Goal: Task Accomplishment & Management: Manage account settings

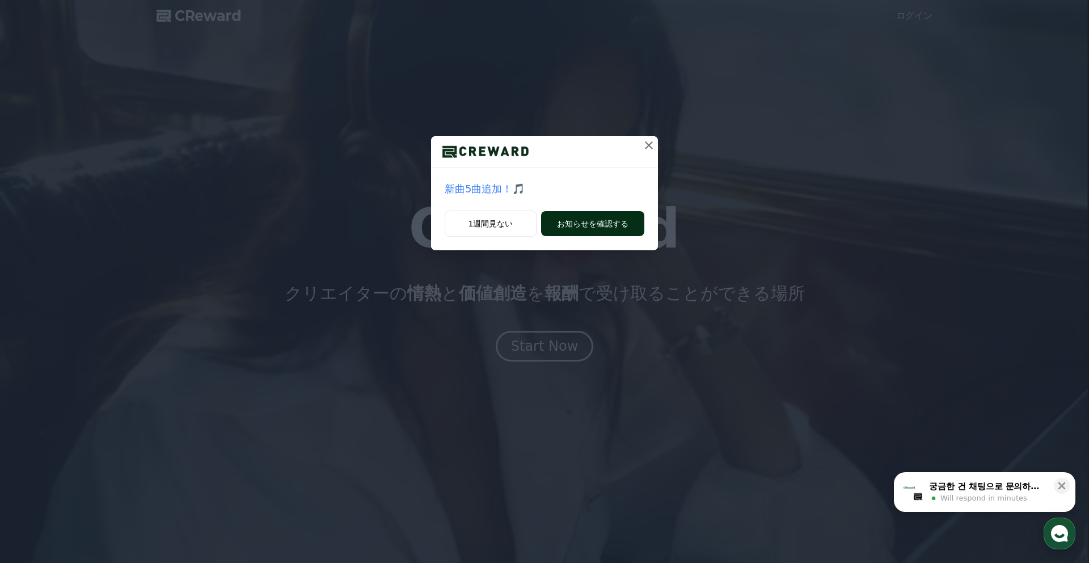
click at [573, 229] on button "お知らせを確認する" at bounding box center [592, 223] width 103 height 25
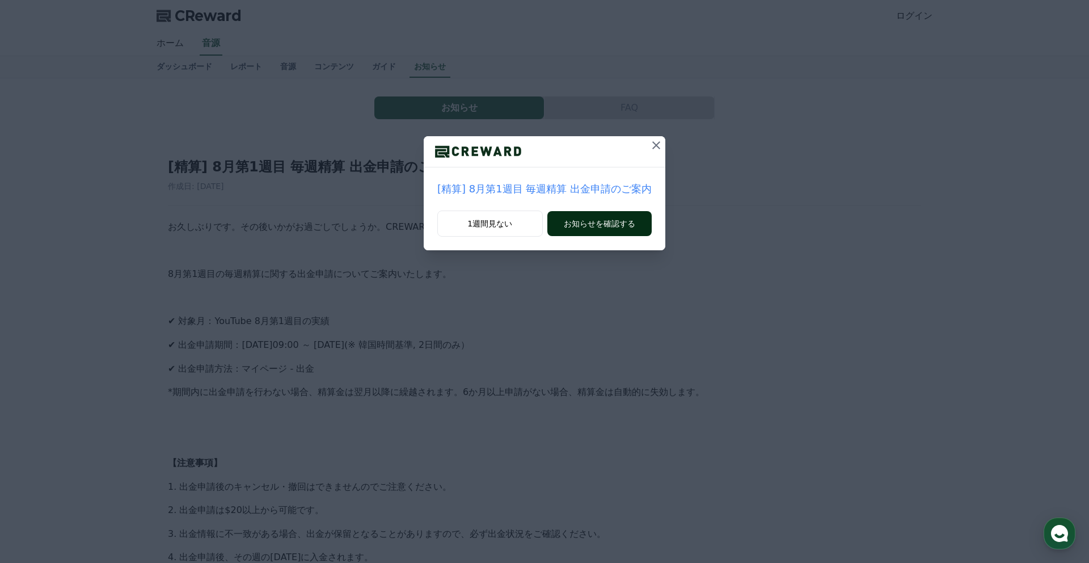
click at [573, 229] on button "お知らせを確認する" at bounding box center [600, 223] width 104 height 25
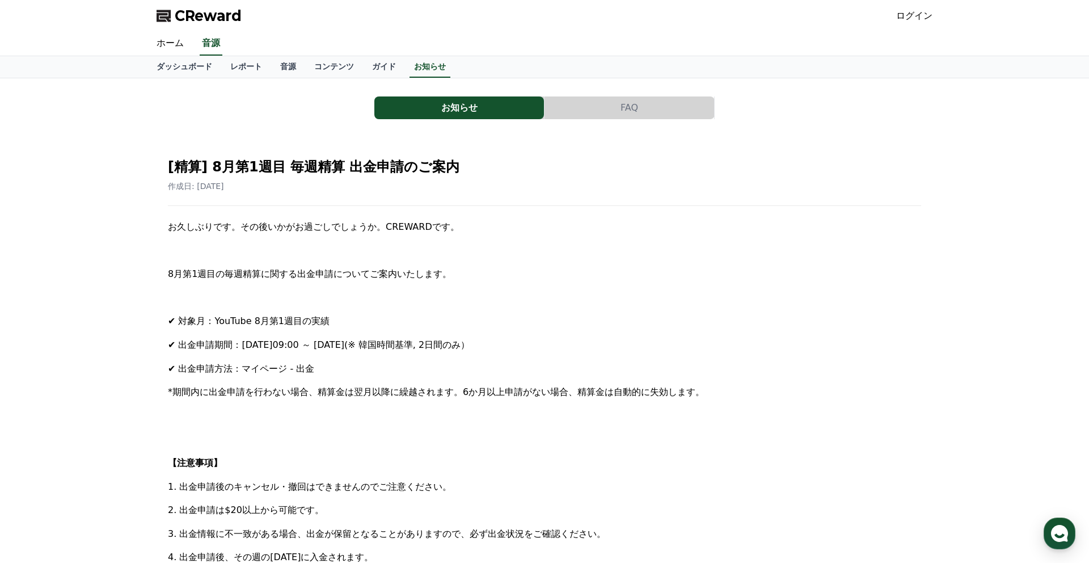
click at [192, 9] on span "CReward" at bounding box center [208, 16] width 67 height 18
click at [189, 15] on span "CReward" at bounding box center [208, 16] width 67 height 18
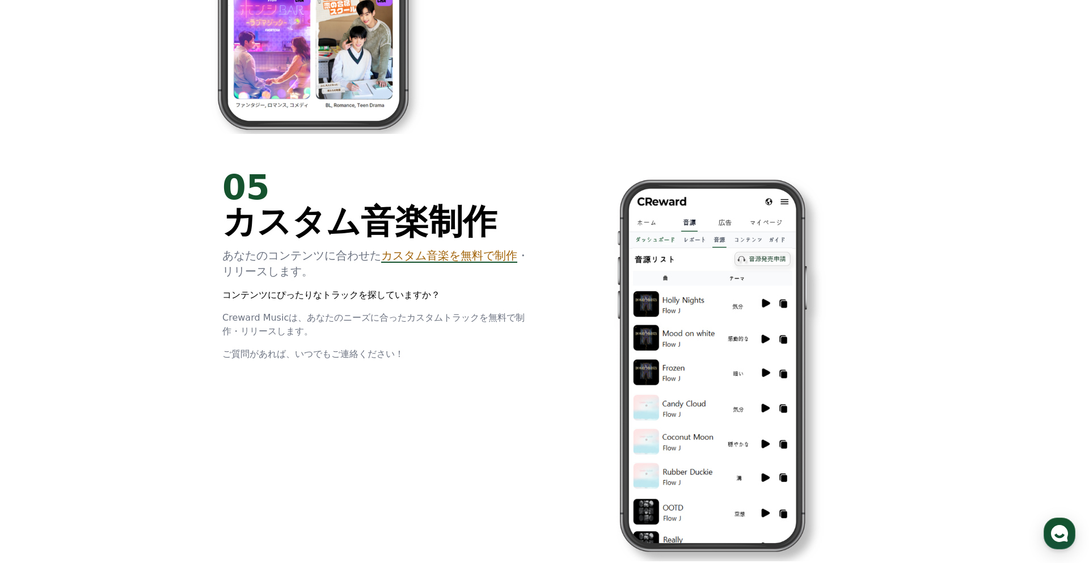
scroll to position [3074, 0]
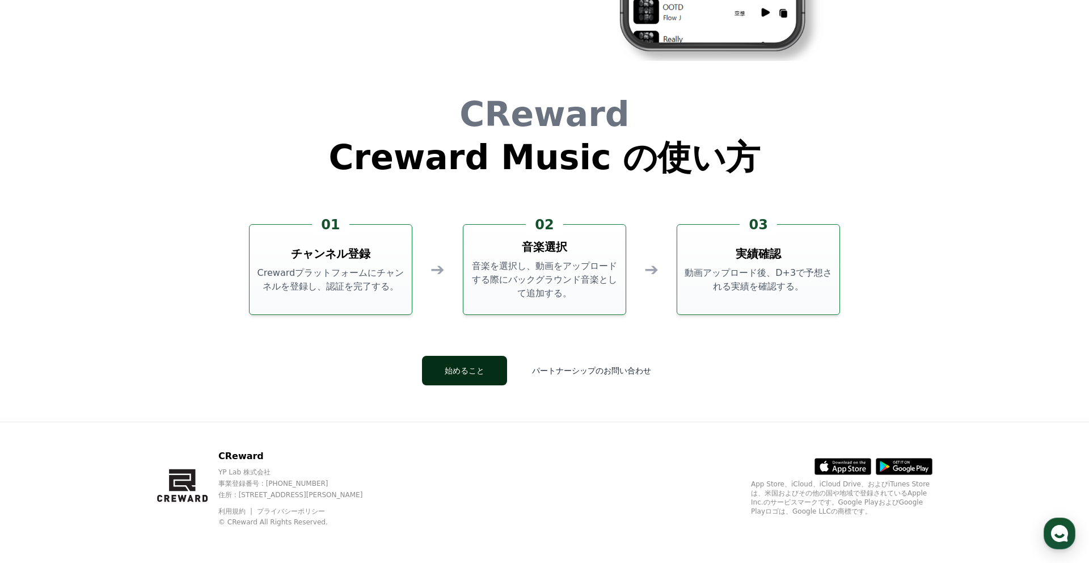
click at [454, 371] on button "始めること" at bounding box center [464, 371] width 85 height 30
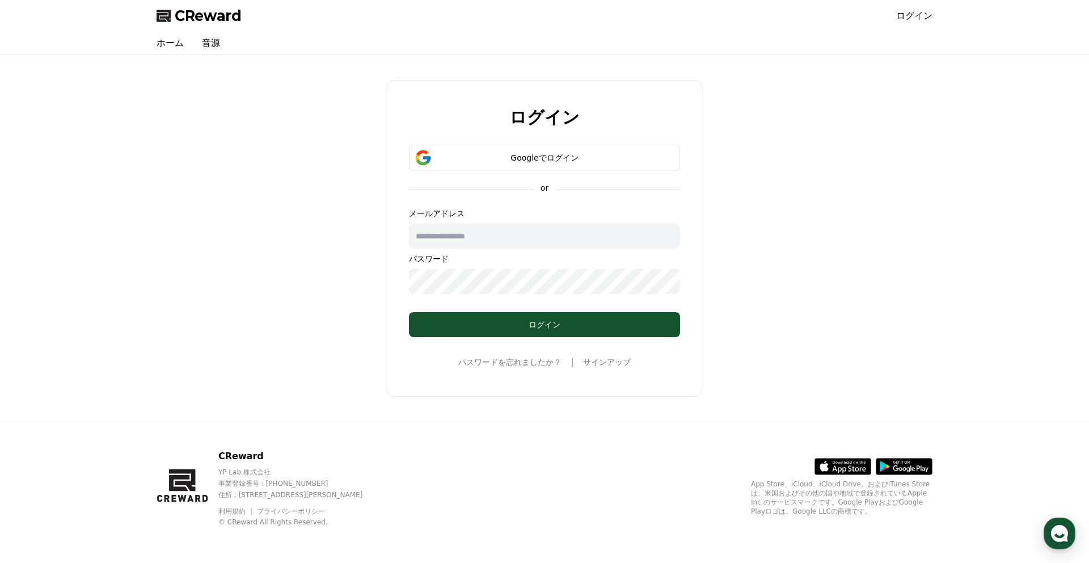
click at [456, 245] on input "text" at bounding box center [544, 236] width 271 height 25
click at [516, 159] on div "Googleでログイン" at bounding box center [545, 157] width 238 height 11
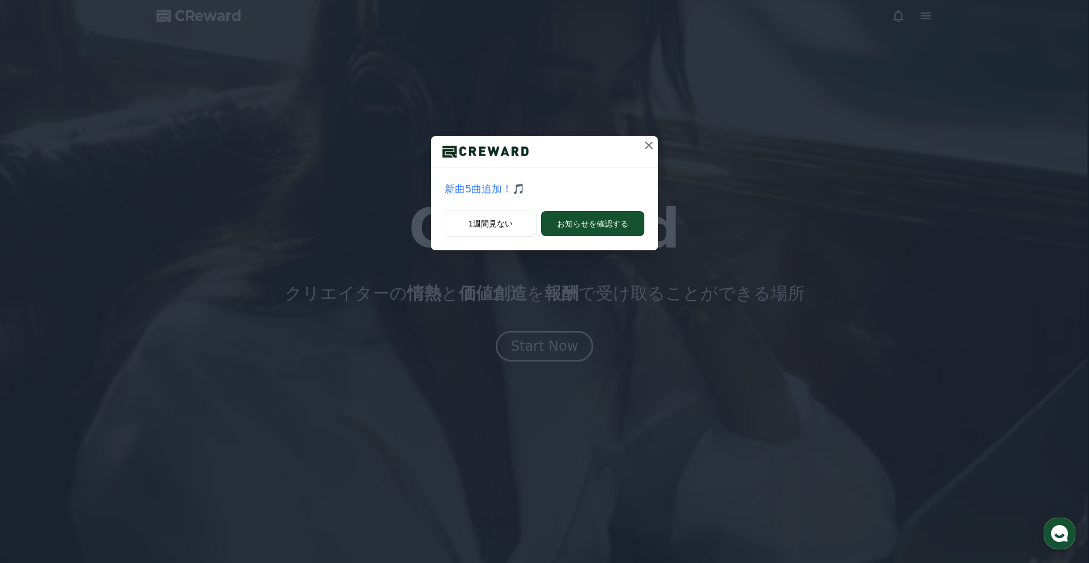
click at [655, 142] on icon at bounding box center [649, 145] width 14 height 14
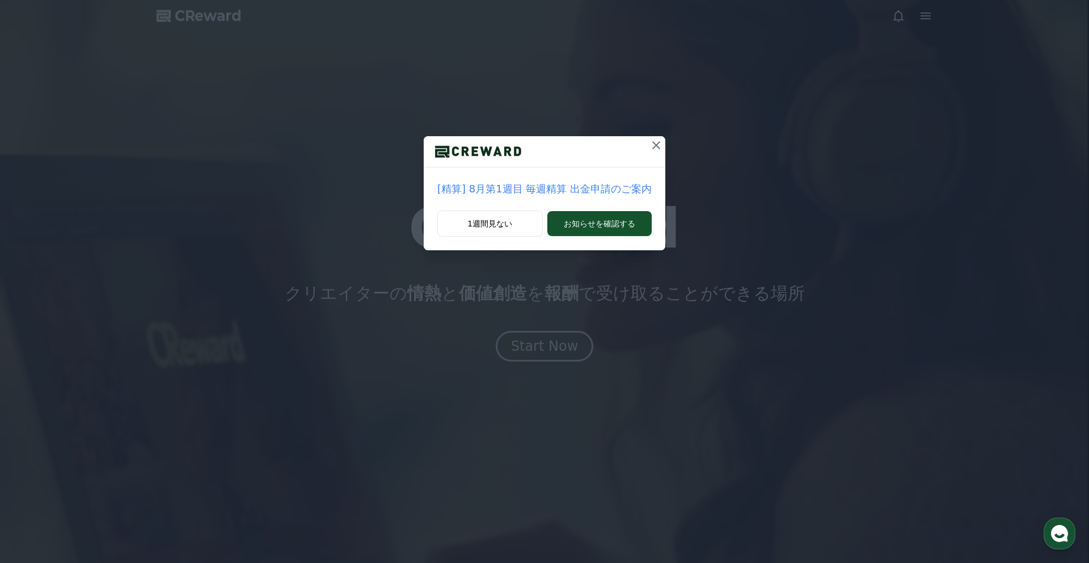
click at [653, 142] on icon at bounding box center [657, 145] width 14 height 14
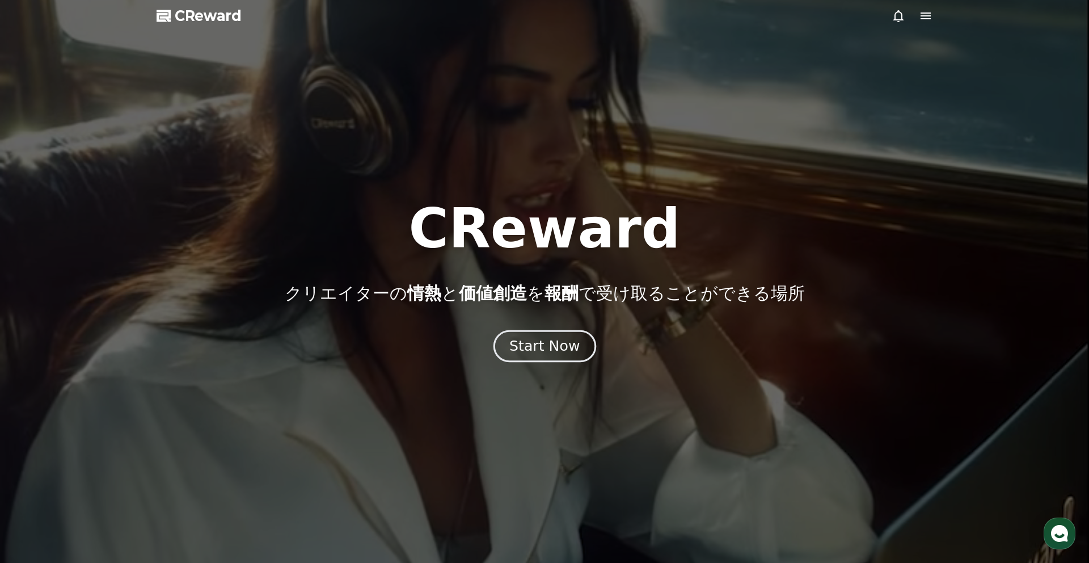
click at [540, 356] on button "Start Now" at bounding box center [544, 346] width 103 height 32
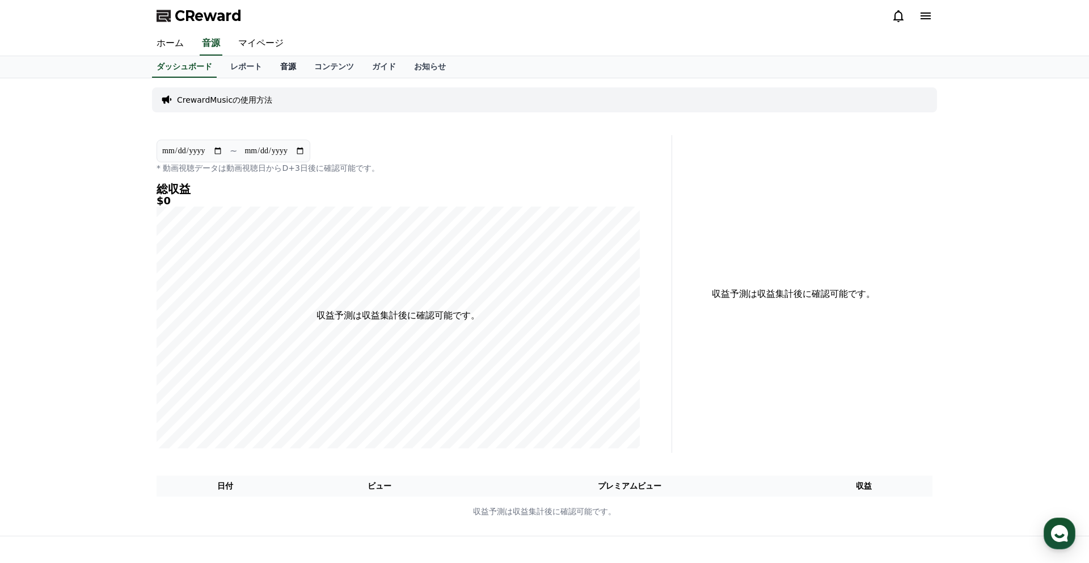
click at [284, 69] on link "音源" at bounding box center [288, 67] width 34 height 22
